Goal: Information Seeking & Learning: Find specific fact

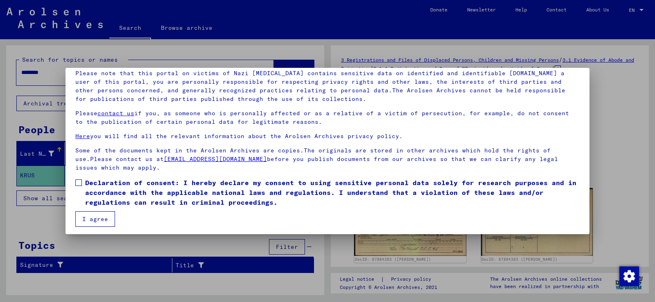
scroll to position [61, 0]
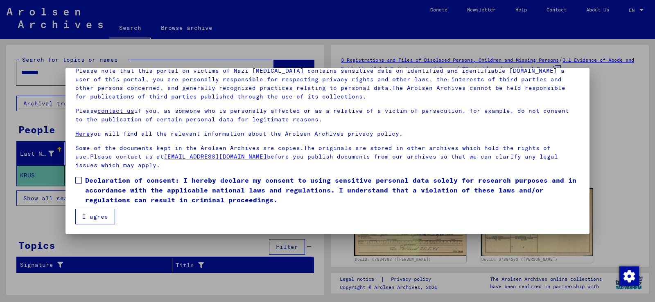
click at [100, 216] on button "I agree" at bounding box center [95, 217] width 40 height 16
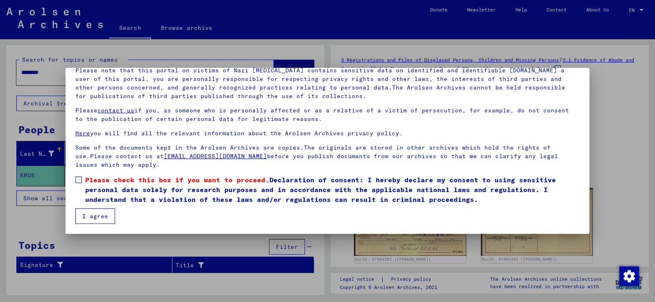
click at [79, 178] on span at bounding box center [78, 180] width 7 height 7
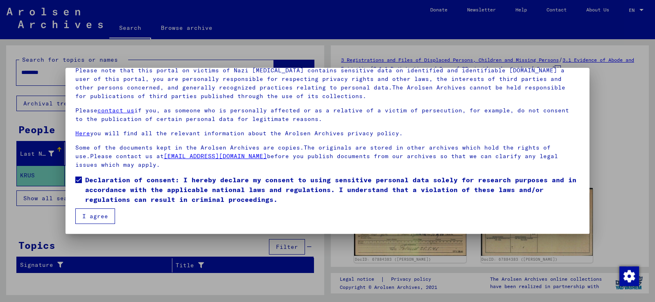
click at [95, 219] on button "I agree" at bounding box center [95, 217] width 40 height 16
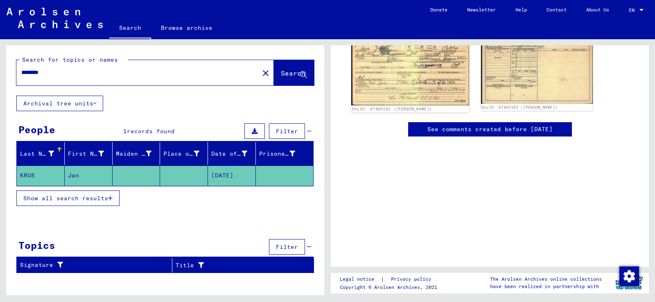
scroll to position [0, 0]
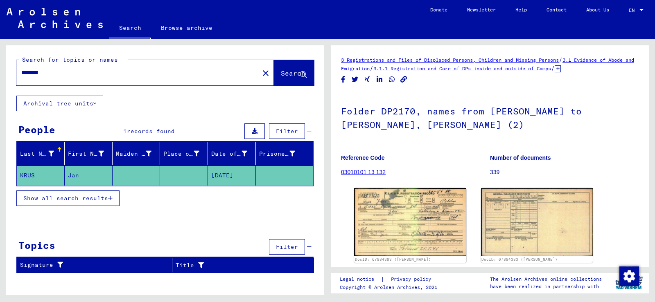
click at [63, 74] on input "********" at bounding box center [137, 72] width 233 height 9
type input "*"
type input "********"
click at [282, 73] on span "Search" at bounding box center [293, 73] width 25 height 8
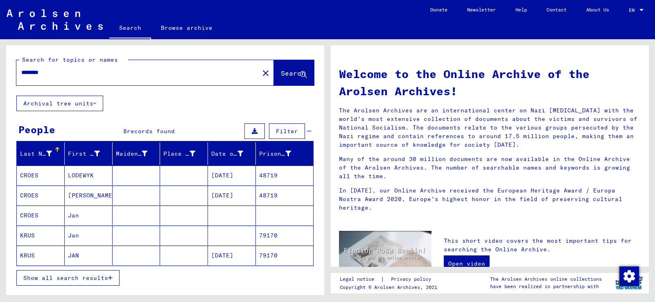
scroll to position [41, 0]
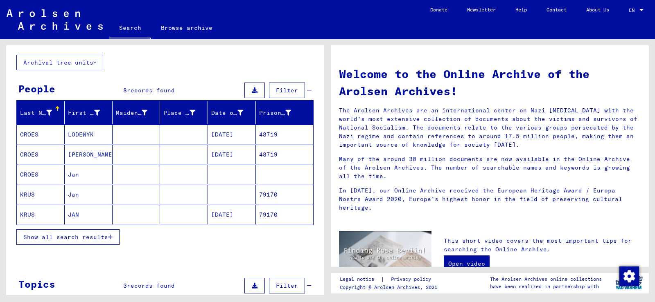
click at [75, 173] on mat-cell "Jan" at bounding box center [89, 175] width 48 height 20
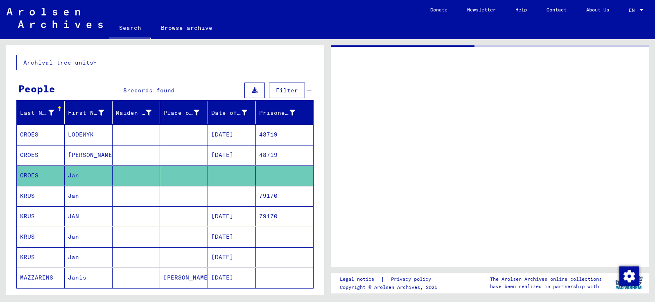
click at [75, 173] on mat-cell "Jan" at bounding box center [89, 176] width 48 height 20
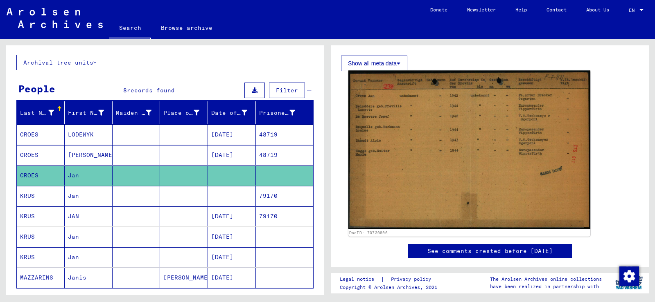
scroll to position [123, 0]
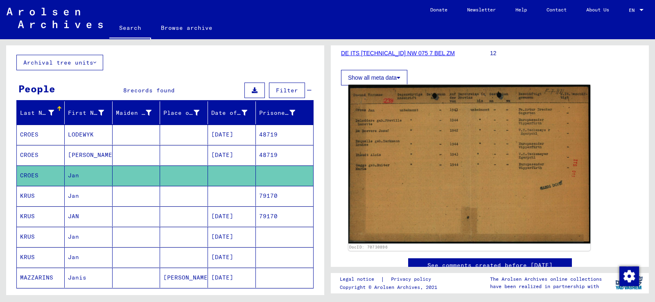
click at [457, 163] on img at bounding box center [469, 164] width 242 height 159
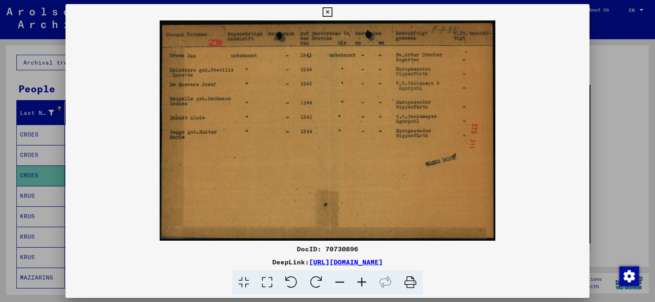
click at [457, 163] on img at bounding box center [327, 130] width 524 height 221
click at [267, 282] on icon at bounding box center [266, 283] width 23 height 25
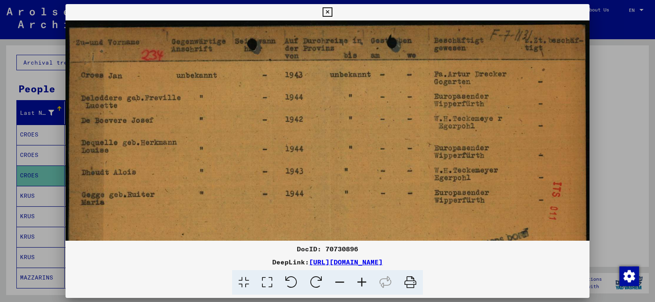
click at [326, 11] on icon at bounding box center [327, 12] width 9 height 10
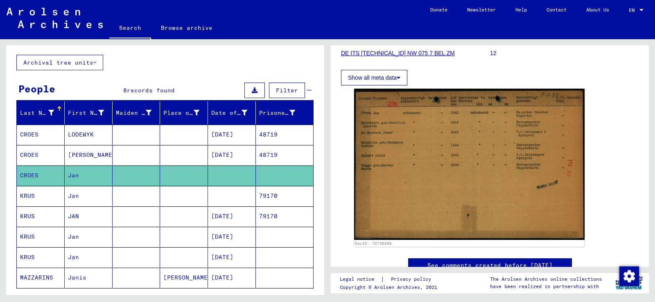
click at [74, 196] on mat-cell "Jan" at bounding box center [89, 196] width 48 height 20
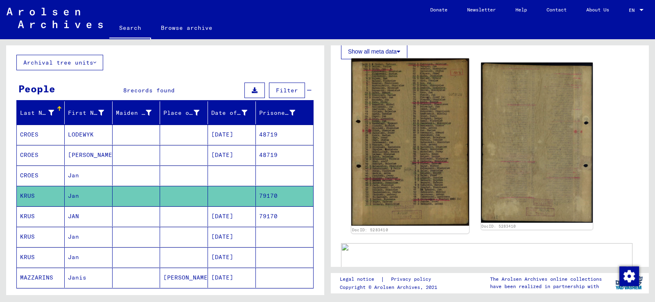
scroll to position [205, 0]
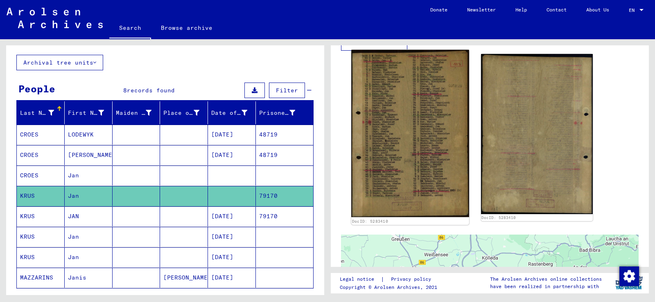
click at [405, 149] on img at bounding box center [409, 133] width 117 height 167
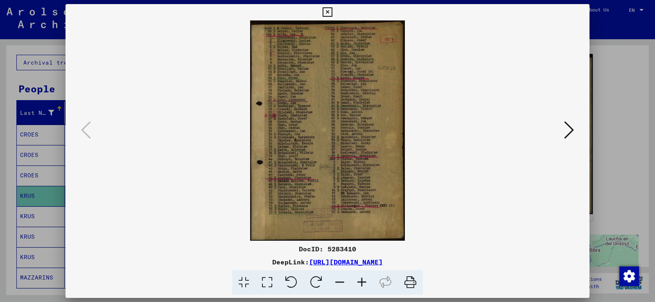
click at [268, 282] on icon at bounding box center [266, 283] width 23 height 25
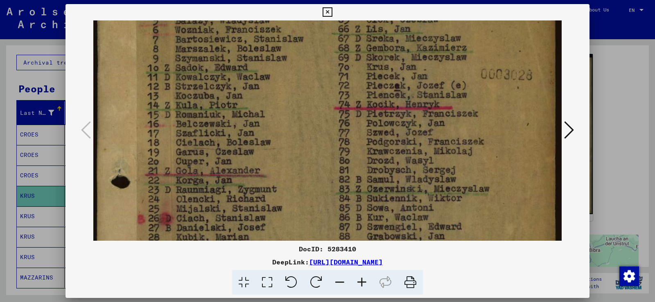
drag, startPoint x: 232, startPoint y: 217, endPoint x: 244, endPoint y: 107, distance: 109.9
click at [244, 107] on img at bounding box center [327, 265] width 468 height 668
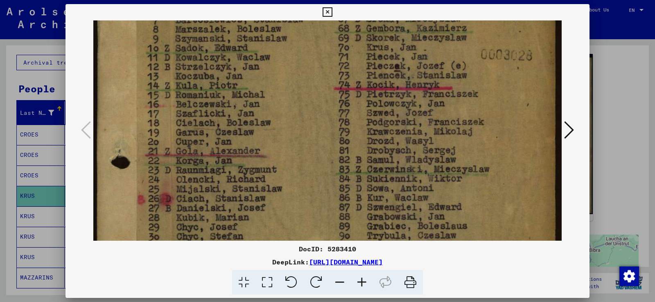
click at [235, 202] on img at bounding box center [327, 245] width 468 height 668
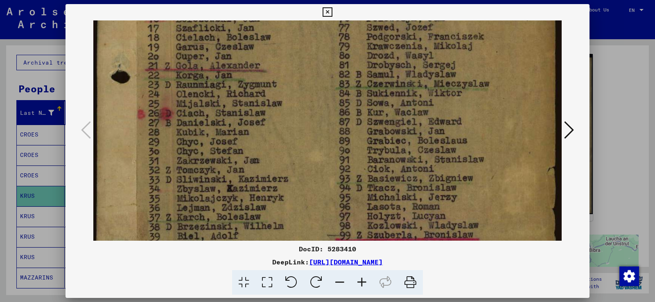
drag, startPoint x: 233, startPoint y: 174, endPoint x: 241, endPoint y: 103, distance: 70.9
click at [242, 107] on img at bounding box center [327, 160] width 468 height 668
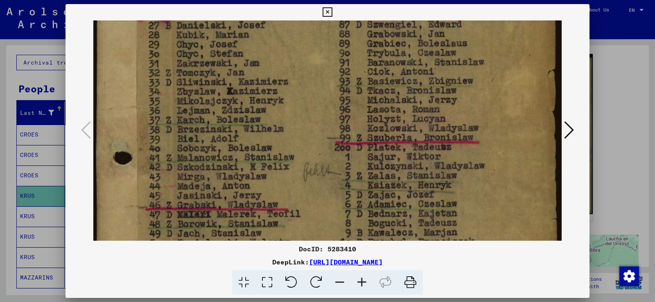
drag, startPoint x: 226, startPoint y: 204, endPoint x: 226, endPoint y: 99, distance: 104.8
click at [226, 105] on img at bounding box center [327, 62] width 468 height 668
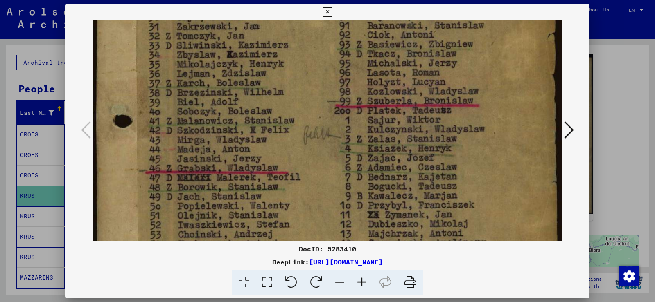
drag, startPoint x: 237, startPoint y: 194, endPoint x: 235, endPoint y: 157, distance: 36.5
click at [235, 160] on img at bounding box center [327, 25] width 468 height 668
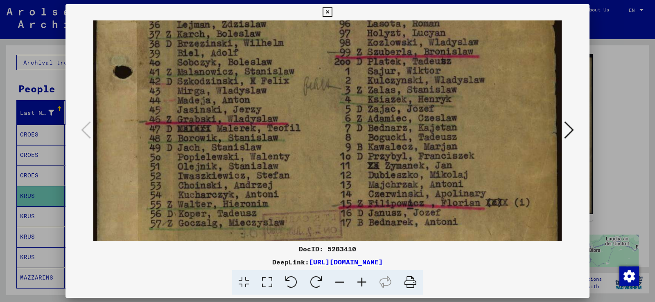
drag, startPoint x: 235, startPoint y: 130, endPoint x: 235, endPoint y: 103, distance: 26.6
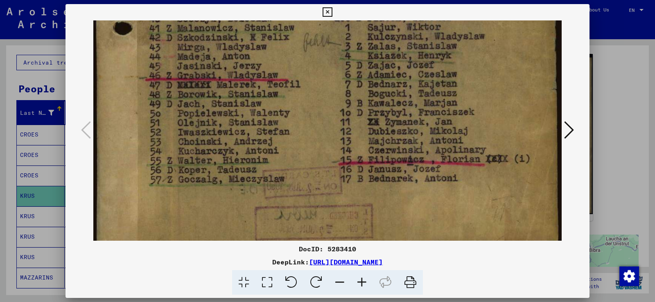
scroll to position [429, 0]
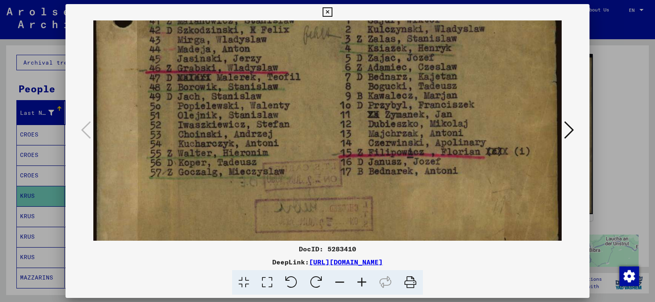
drag, startPoint x: 237, startPoint y: 178, endPoint x: 246, endPoint y: 129, distance: 49.5
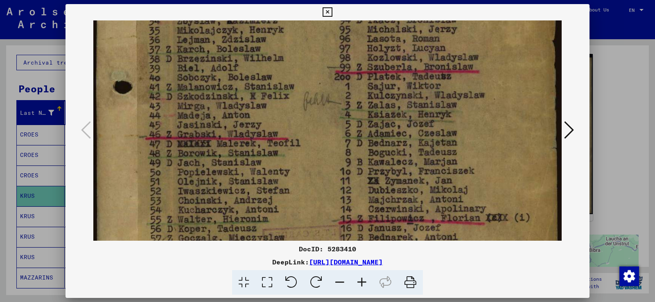
drag, startPoint x: 314, startPoint y: 123, endPoint x: 314, endPoint y: 192, distance: 69.2
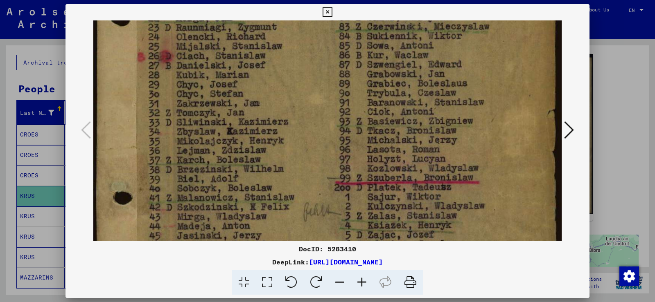
drag, startPoint x: 321, startPoint y: 95, endPoint x: 321, endPoint y: 206, distance: 111.7
click at [321, 206] on img at bounding box center [327, 102] width 468 height 668
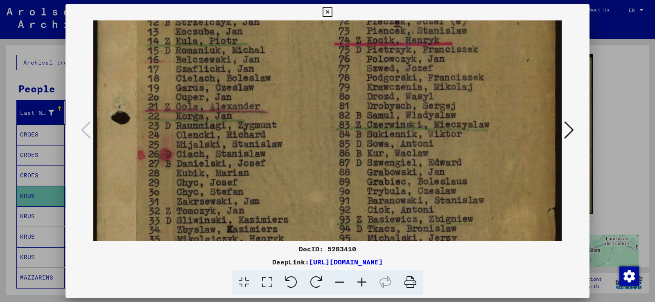
drag, startPoint x: 324, startPoint y: 99, endPoint x: 322, endPoint y: 190, distance: 91.3
click at [323, 198] on img at bounding box center [327, 201] width 468 height 668
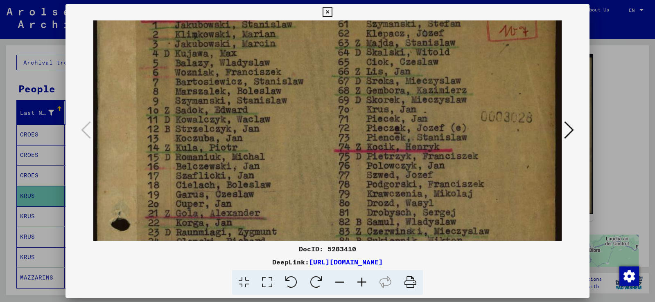
drag, startPoint x: 329, startPoint y: 114, endPoint x: 326, endPoint y: 222, distance: 108.5
click at [325, 220] on img at bounding box center [327, 307] width 468 height 668
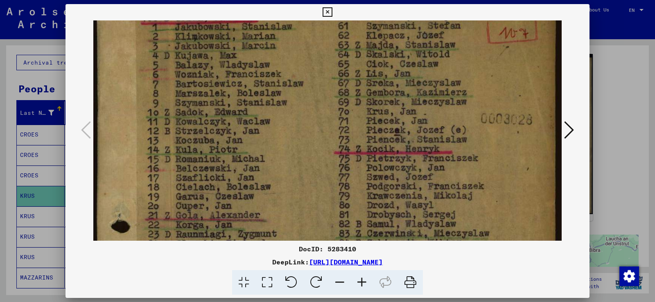
drag, startPoint x: 327, startPoint y: 100, endPoint x: 335, endPoint y: 133, distance: 34.1
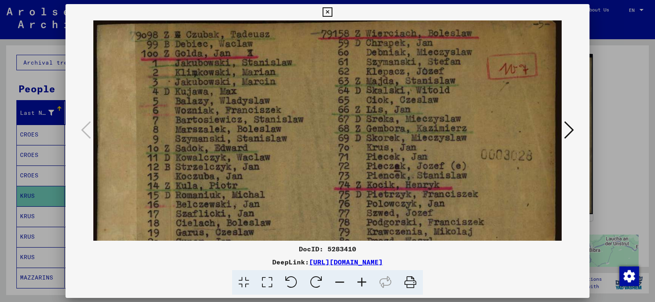
scroll to position [0, 0]
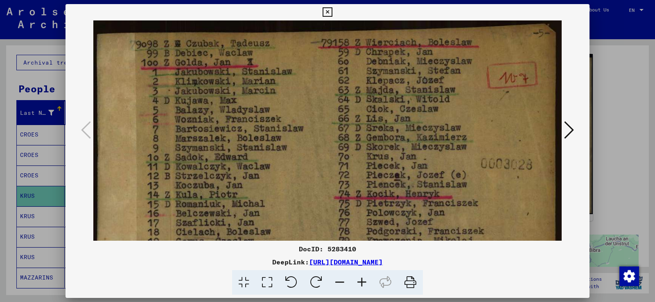
drag, startPoint x: 335, startPoint y: 133, endPoint x: 330, endPoint y: 166, distance: 32.6
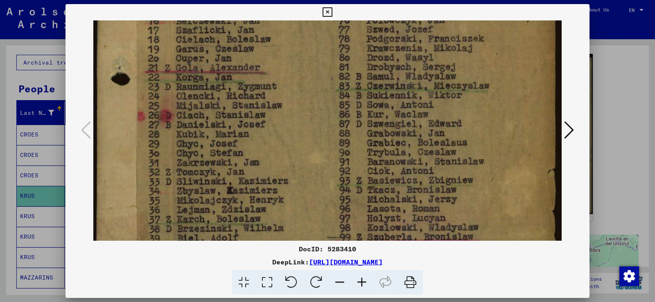
scroll to position [193, 0]
drag, startPoint x: 206, startPoint y: 221, endPoint x: 205, endPoint y: 28, distance: 193.2
click at [205, 28] on img at bounding box center [327, 161] width 468 height 668
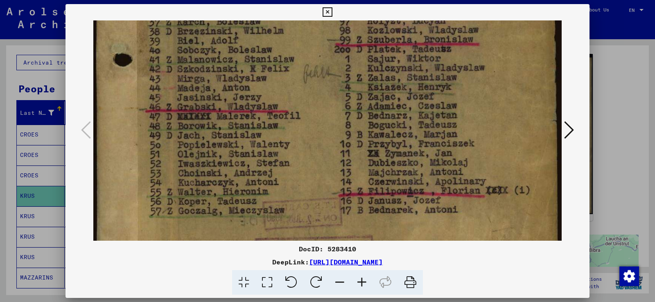
scroll to position [392, 0]
drag, startPoint x: 209, startPoint y: 228, endPoint x: 226, endPoint y: 29, distance: 199.7
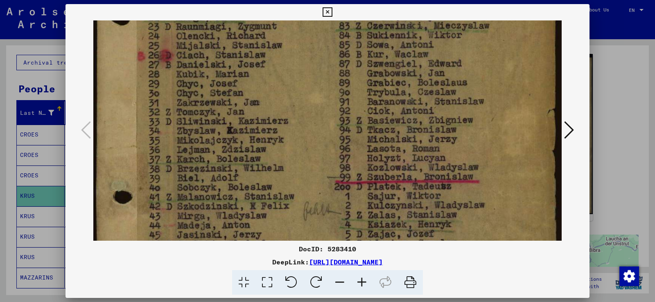
drag, startPoint x: 392, startPoint y: 38, endPoint x: 381, endPoint y: 179, distance: 141.2
click at [381, 179] on img at bounding box center [327, 102] width 468 height 668
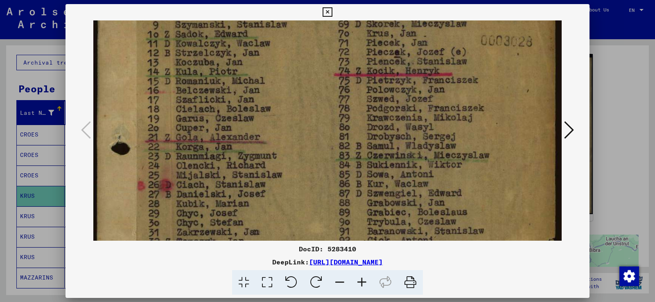
scroll to position [120, 0]
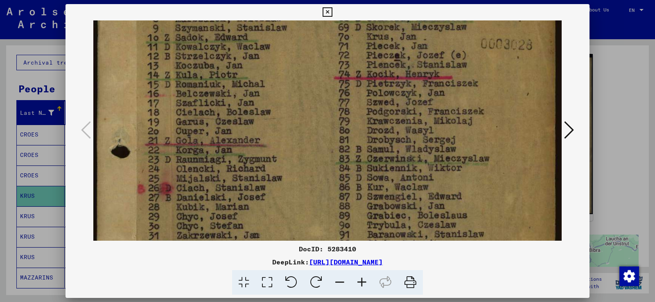
drag, startPoint x: 388, startPoint y: 59, endPoint x: 380, endPoint y: 190, distance: 131.6
click at [380, 190] on img at bounding box center [327, 235] width 468 height 668
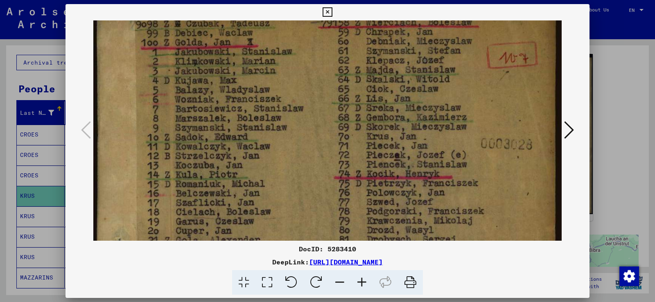
scroll to position [17, 0]
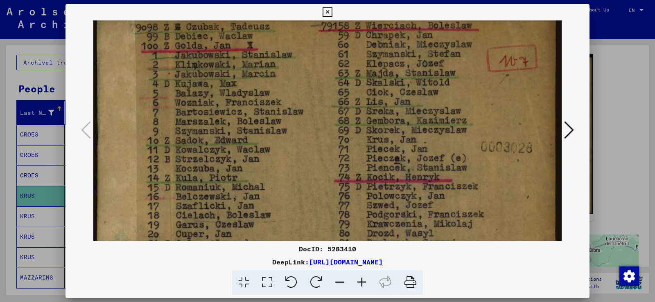
drag, startPoint x: 389, startPoint y: 87, endPoint x: 381, endPoint y: 190, distance: 103.5
click at [572, 130] on icon at bounding box center [569, 130] width 10 height 20
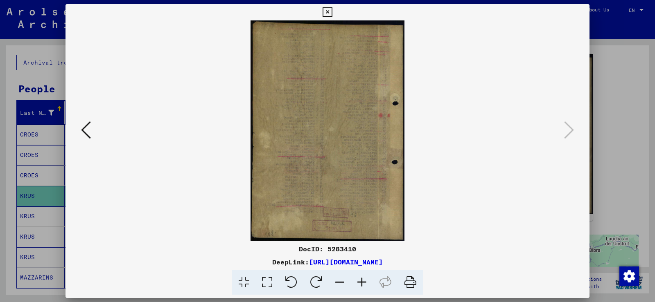
click at [304, 141] on img at bounding box center [327, 130] width 468 height 221
click at [267, 284] on icon at bounding box center [266, 283] width 23 height 25
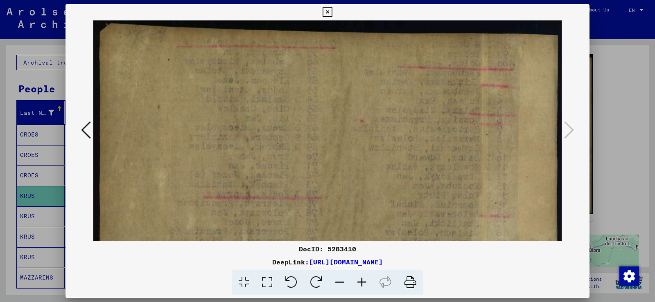
click at [328, 14] on icon at bounding box center [327, 12] width 9 height 10
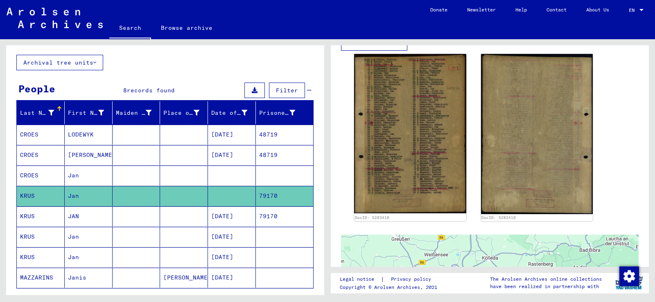
click at [67, 218] on mat-cell "JAN" at bounding box center [89, 217] width 48 height 20
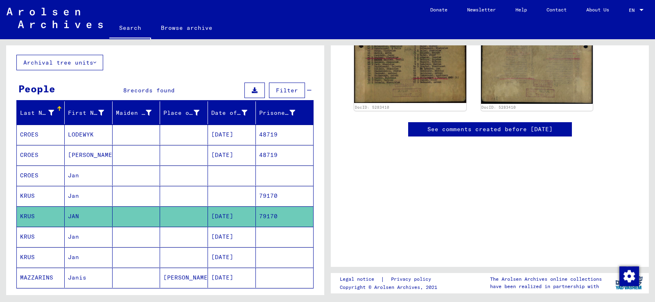
scroll to position [110, 0]
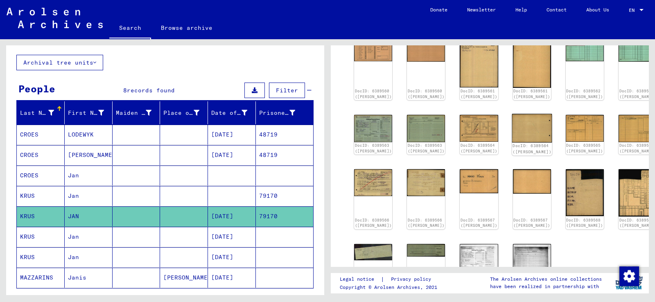
drag, startPoint x: 496, startPoint y: 102, endPoint x: 501, endPoint y: 129, distance: 28.4
click at [501, 129] on div "DocID: 6389560 ([PERSON_NAME]) DocID: 6389560 ([PERSON_NAME]) DocID: 6389561 ([…" at bounding box center [490, 159] width 278 height 256
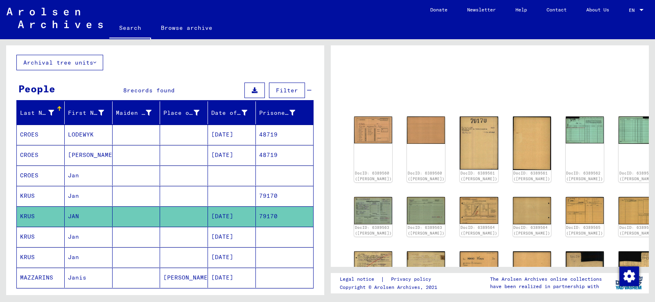
scroll to position [41, 0]
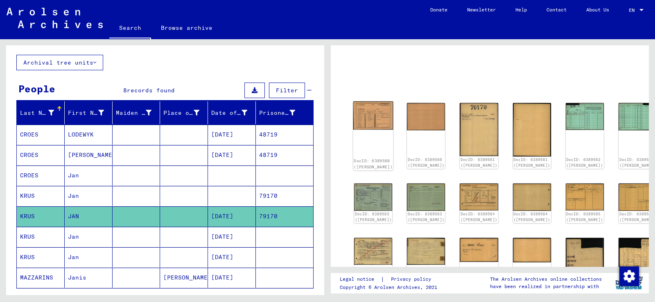
click at [366, 116] on img at bounding box center [373, 116] width 40 height 29
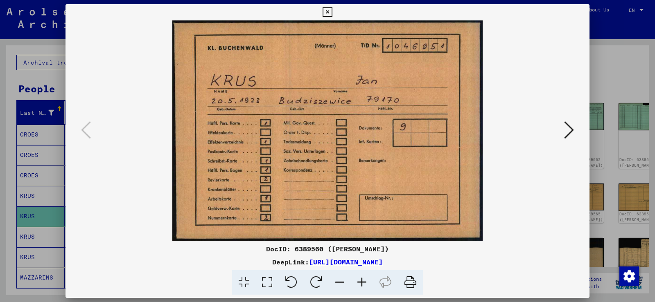
click at [267, 284] on icon at bounding box center [266, 283] width 23 height 25
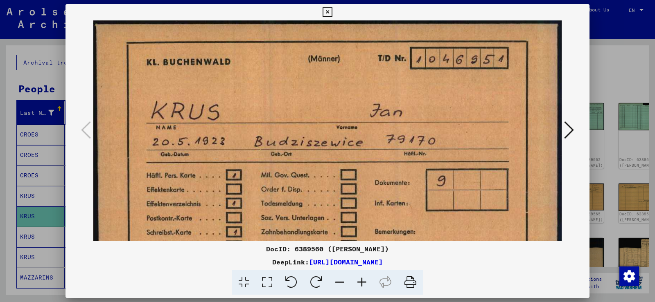
click at [570, 128] on icon at bounding box center [569, 130] width 10 height 20
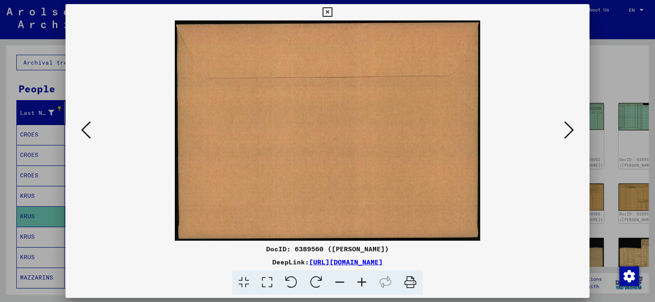
click at [569, 128] on icon at bounding box center [569, 130] width 10 height 20
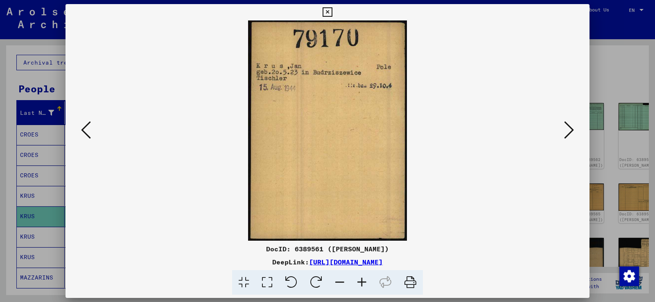
click at [268, 281] on icon at bounding box center [266, 283] width 23 height 25
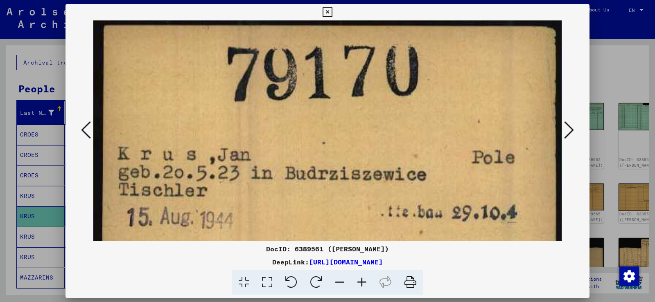
click at [571, 130] on icon at bounding box center [569, 130] width 10 height 20
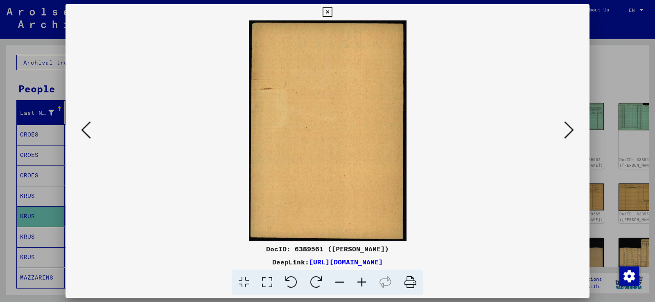
click at [571, 130] on icon at bounding box center [569, 130] width 10 height 20
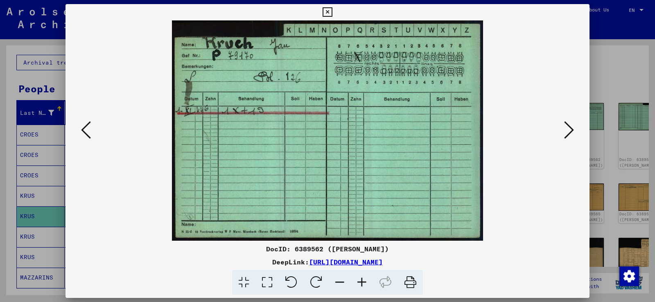
click at [265, 282] on icon at bounding box center [266, 283] width 23 height 25
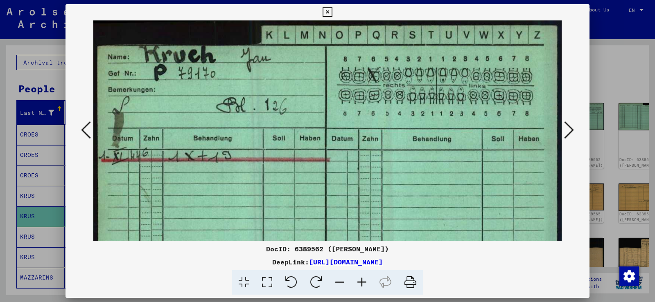
click at [572, 130] on icon at bounding box center [569, 130] width 10 height 20
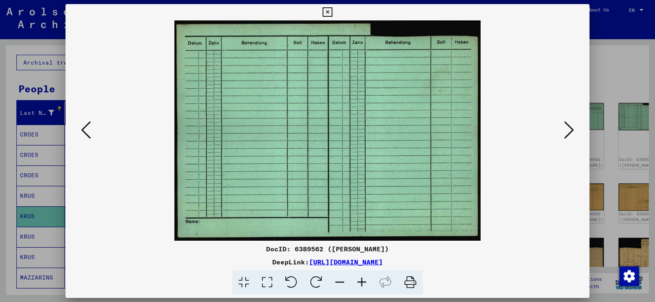
click at [572, 130] on icon at bounding box center [569, 130] width 10 height 20
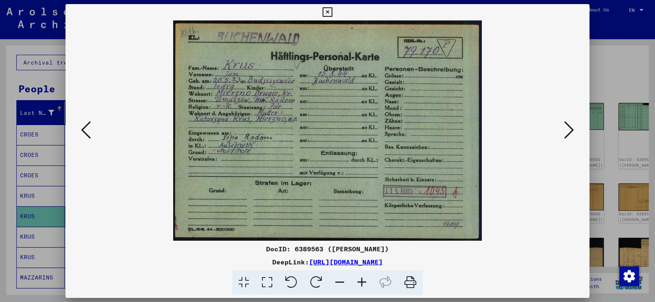
click at [268, 278] on icon at bounding box center [266, 283] width 23 height 25
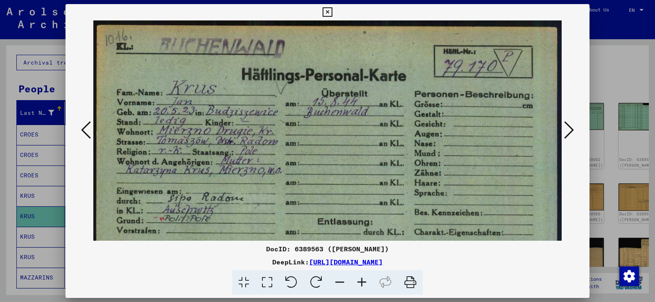
click at [569, 130] on icon at bounding box center [569, 130] width 10 height 20
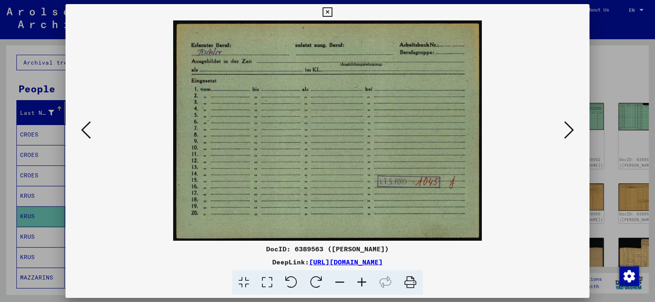
click at [568, 130] on icon at bounding box center [569, 130] width 10 height 20
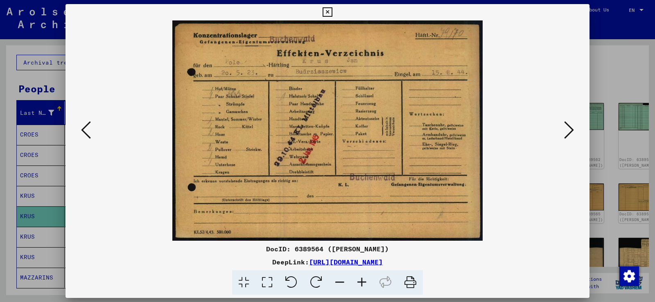
click at [268, 283] on icon at bounding box center [266, 283] width 23 height 25
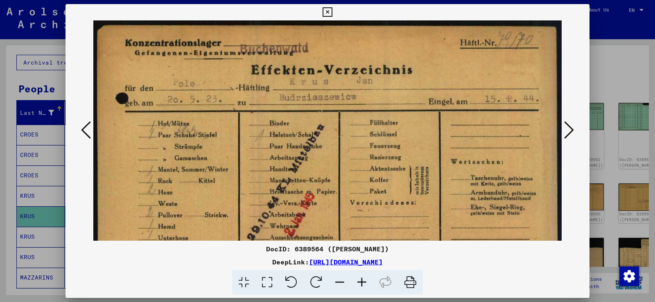
click at [570, 129] on icon at bounding box center [569, 130] width 10 height 20
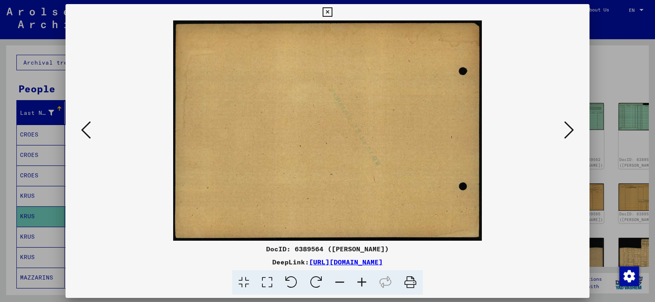
click at [570, 129] on icon at bounding box center [569, 130] width 10 height 20
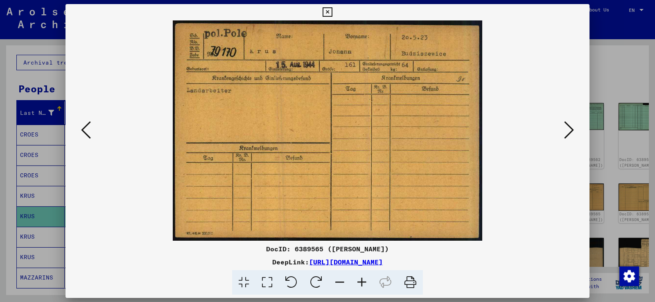
click at [266, 284] on icon at bounding box center [266, 283] width 23 height 25
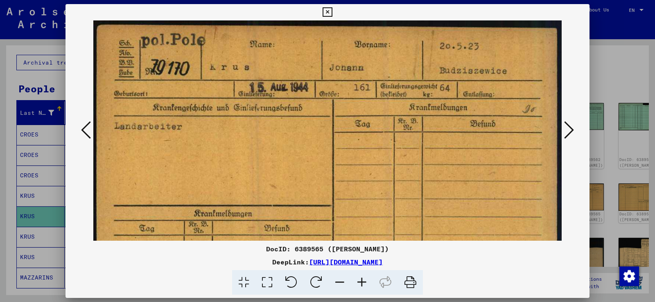
click at [569, 130] on icon at bounding box center [569, 130] width 10 height 20
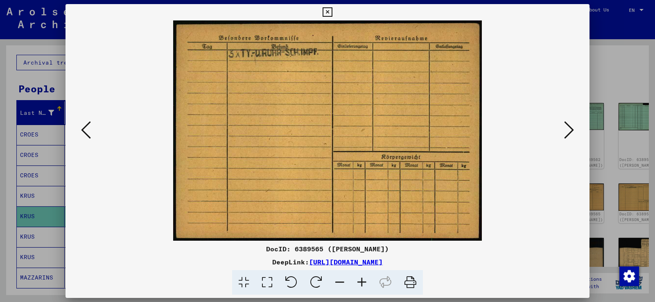
click at [569, 130] on icon at bounding box center [569, 130] width 10 height 20
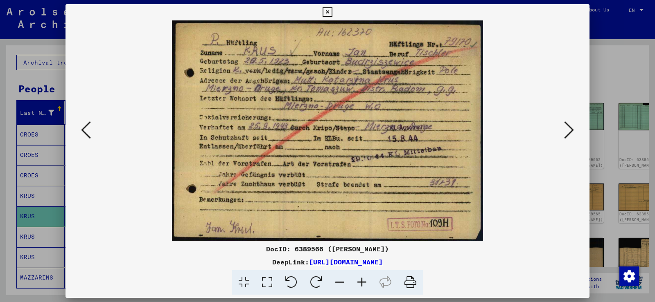
click at [269, 280] on icon at bounding box center [266, 283] width 23 height 25
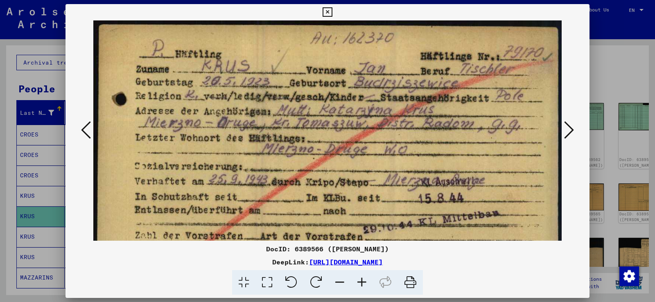
click at [570, 129] on icon at bounding box center [569, 130] width 10 height 20
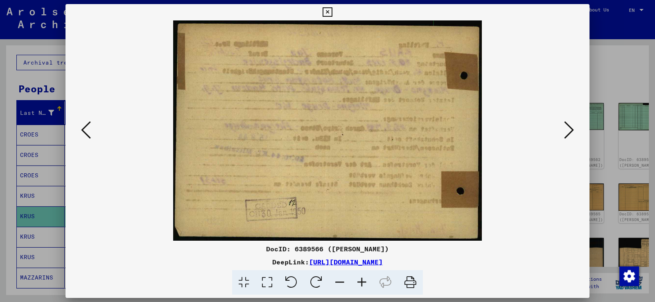
click at [570, 129] on icon at bounding box center [569, 130] width 10 height 20
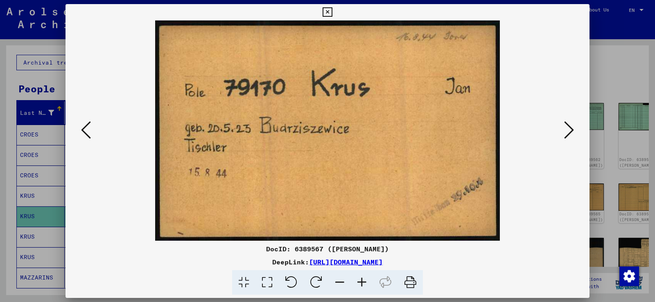
click at [269, 284] on icon at bounding box center [266, 283] width 23 height 25
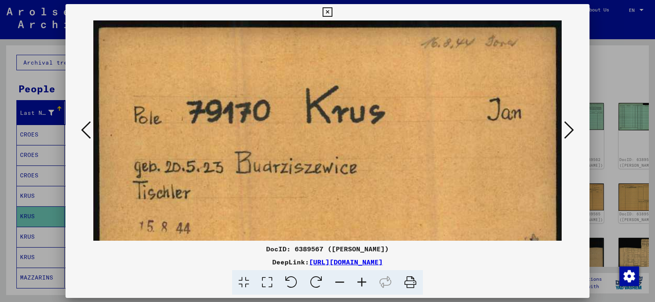
scroll to position [0, 0]
click at [571, 129] on icon at bounding box center [569, 130] width 10 height 20
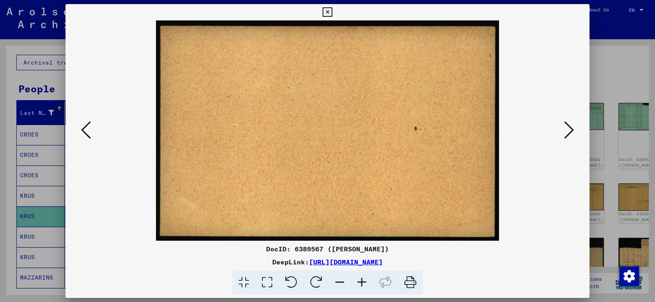
click at [571, 129] on icon at bounding box center [569, 130] width 10 height 20
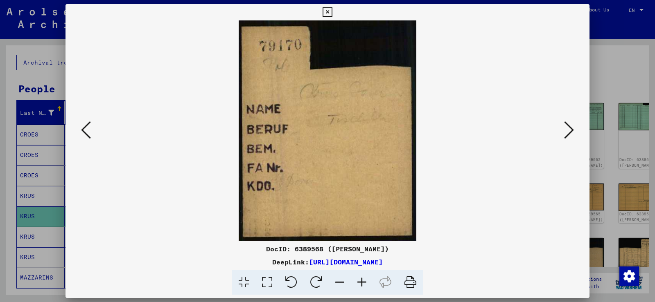
click at [571, 129] on icon at bounding box center [569, 130] width 10 height 20
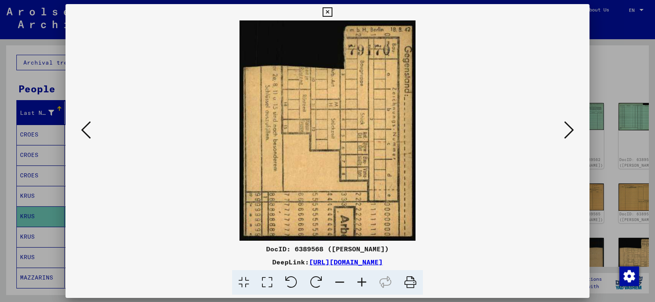
click at [269, 281] on icon at bounding box center [266, 283] width 23 height 25
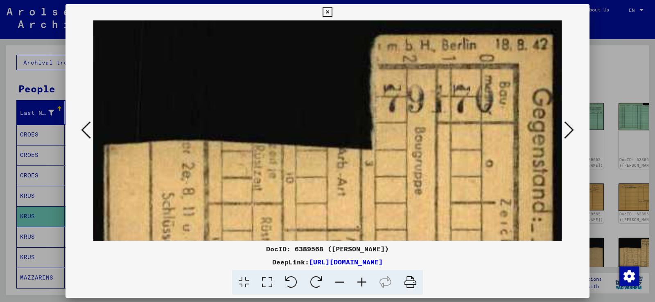
click at [570, 131] on icon at bounding box center [569, 130] width 10 height 20
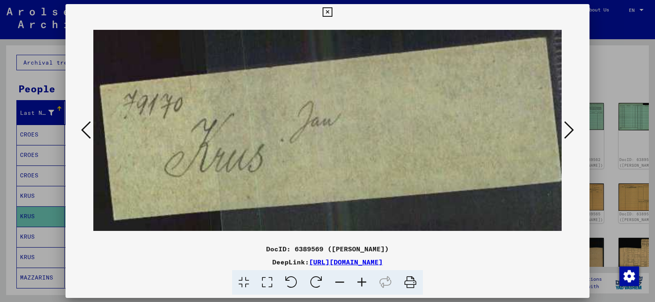
click at [268, 283] on icon at bounding box center [266, 283] width 23 height 25
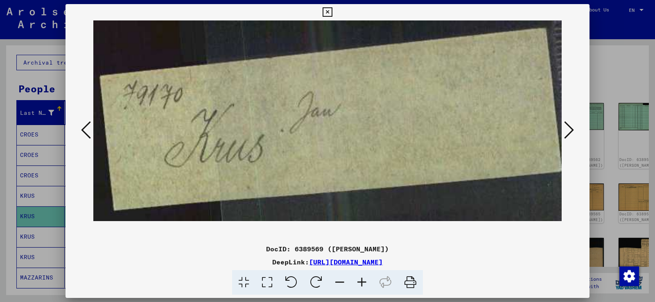
click at [570, 128] on icon at bounding box center [569, 130] width 10 height 20
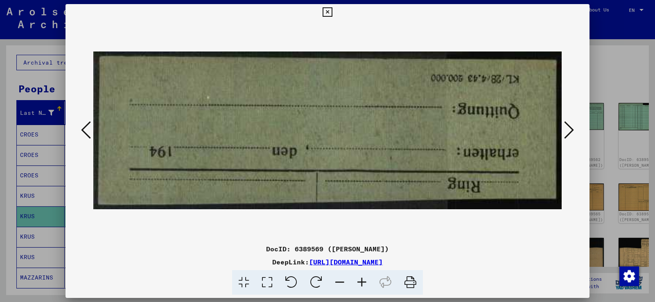
drag, startPoint x: 412, startPoint y: 126, endPoint x: 398, endPoint y: 56, distance: 71.4
click at [398, 56] on img at bounding box center [327, 130] width 468 height 221
drag, startPoint x: 371, startPoint y: 88, endPoint x: 354, endPoint y: 154, distance: 68.4
click at [359, 158] on img at bounding box center [327, 130] width 468 height 221
drag, startPoint x: 327, startPoint y: 115, endPoint x: 508, endPoint y: 128, distance: 181.3
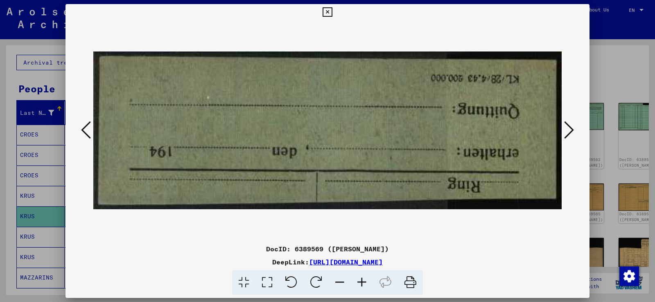
click at [404, 113] on img at bounding box center [327, 130] width 468 height 221
click at [571, 127] on icon at bounding box center [569, 130] width 10 height 20
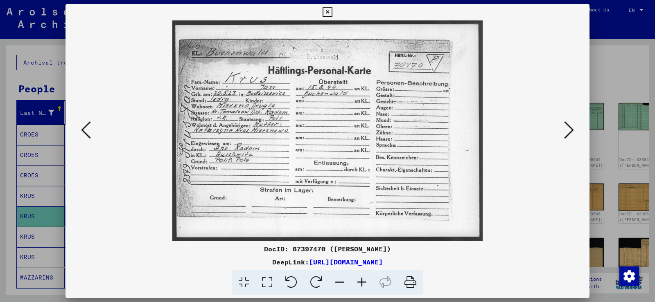
click at [266, 284] on icon at bounding box center [266, 283] width 23 height 25
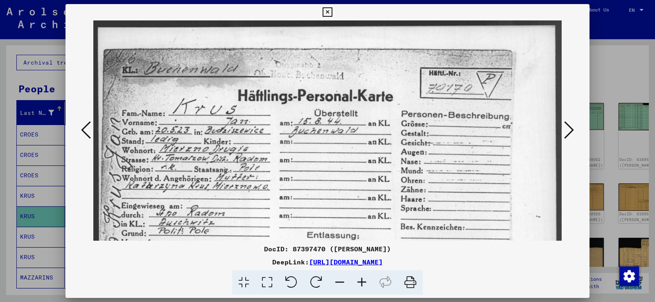
click at [570, 130] on icon at bounding box center [569, 130] width 10 height 20
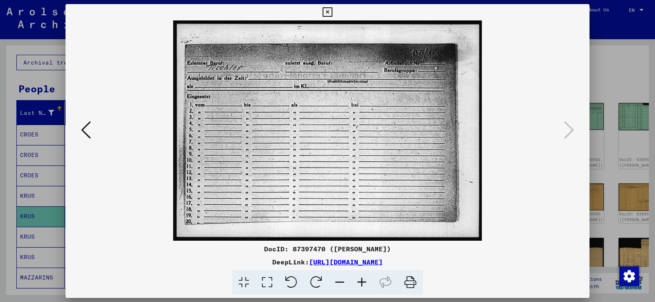
click at [328, 12] on icon at bounding box center [327, 12] width 9 height 10
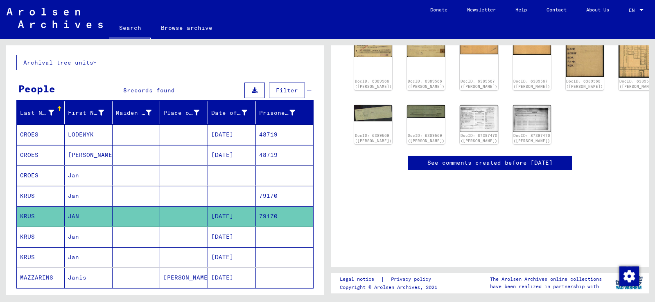
scroll to position [205, 0]
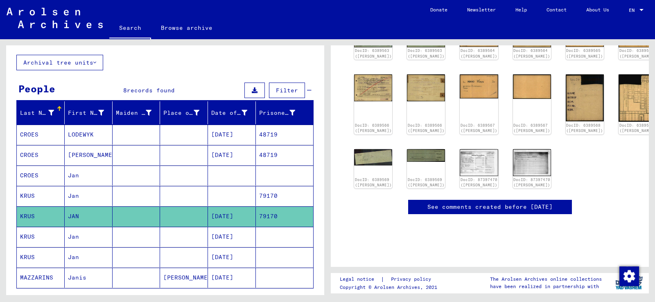
click at [71, 237] on mat-cell "Jan" at bounding box center [89, 237] width 48 height 20
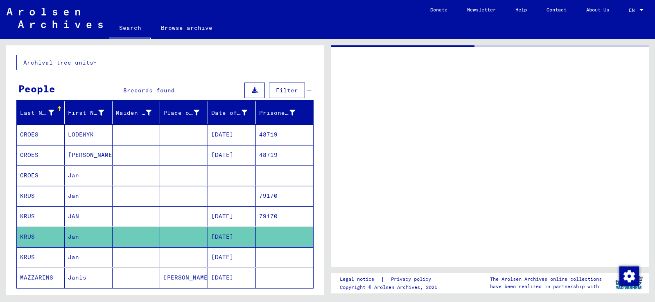
click at [71, 237] on mat-cell "Jan" at bounding box center [89, 237] width 48 height 20
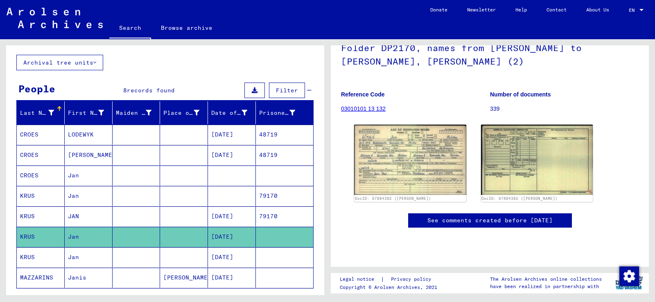
scroll to position [82, 0]
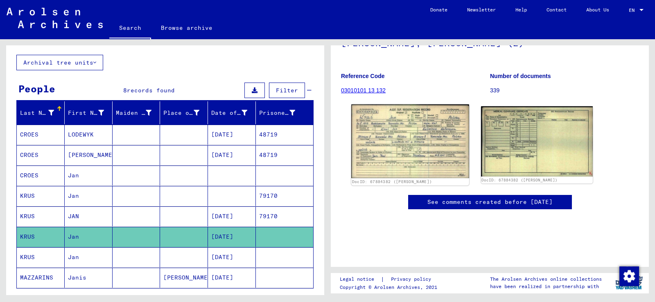
click at [401, 140] on img at bounding box center [409, 142] width 117 height 74
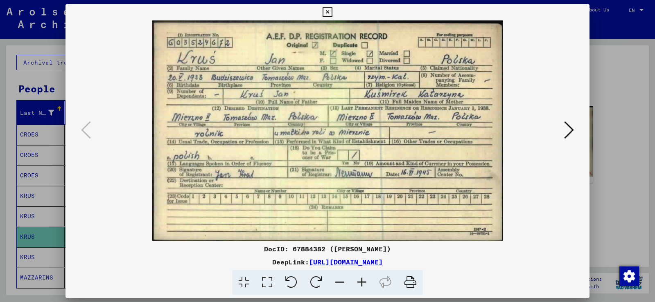
click at [401, 140] on img at bounding box center [327, 130] width 468 height 221
click at [267, 280] on icon at bounding box center [266, 283] width 23 height 25
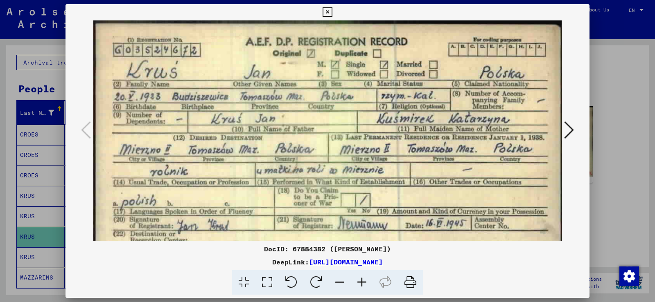
click at [267, 280] on icon at bounding box center [266, 283] width 23 height 25
click at [571, 129] on icon at bounding box center [569, 130] width 10 height 20
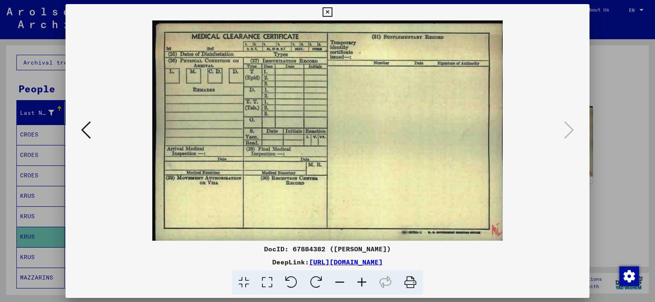
click at [326, 10] on icon at bounding box center [327, 12] width 9 height 10
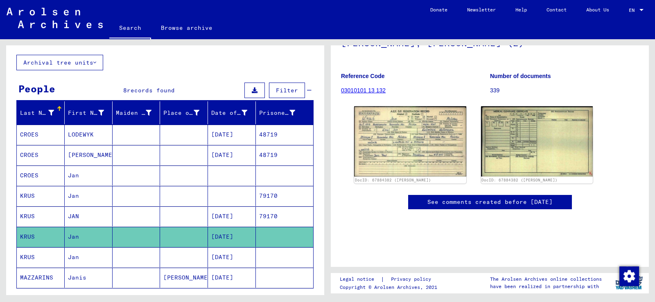
click at [82, 259] on mat-cell "Jan" at bounding box center [89, 258] width 48 height 20
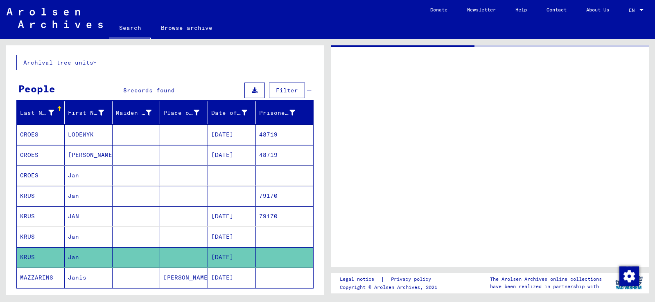
click at [82, 259] on mat-cell "Jan" at bounding box center [89, 258] width 48 height 20
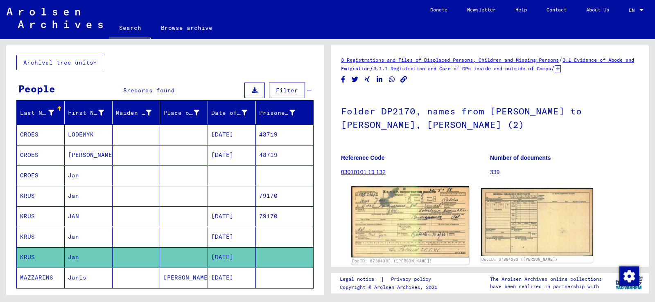
click at [407, 227] on img at bounding box center [409, 222] width 117 height 71
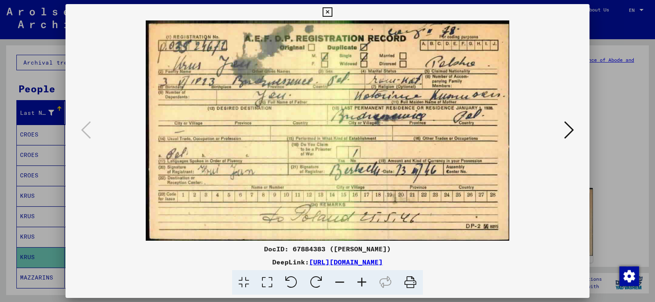
click at [407, 227] on img at bounding box center [327, 130] width 468 height 221
click at [264, 282] on icon at bounding box center [266, 283] width 23 height 25
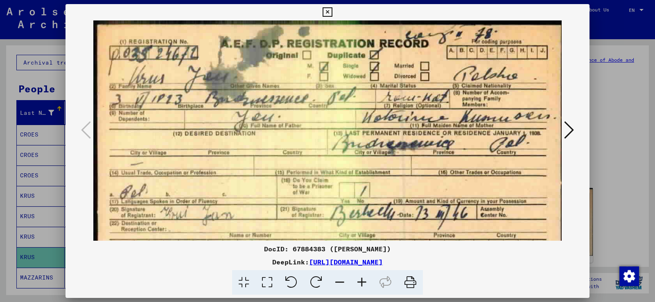
click at [264, 282] on icon at bounding box center [266, 283] width 23 height 25
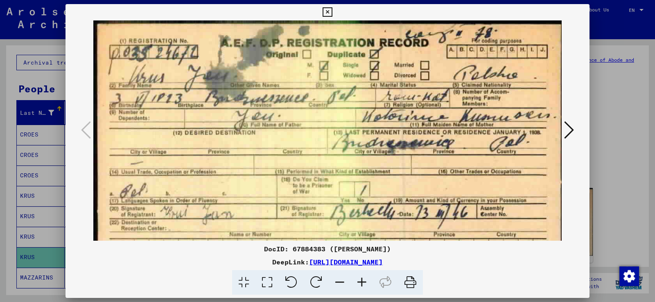
click at [573, 129] on icon at bounding box center [569, 130] width 10 height 20
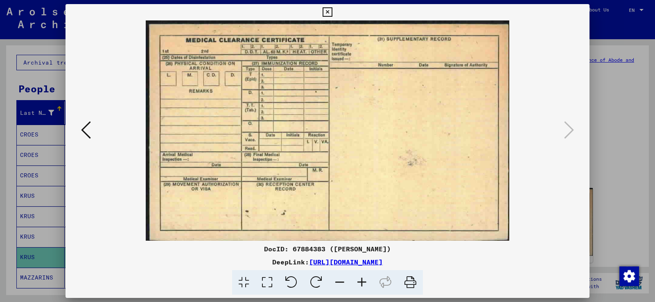
click at [326, 10] on icon at bounding box center [327, 12] width 9 height 10
